Goal: Information Seeking & Learning: Check status

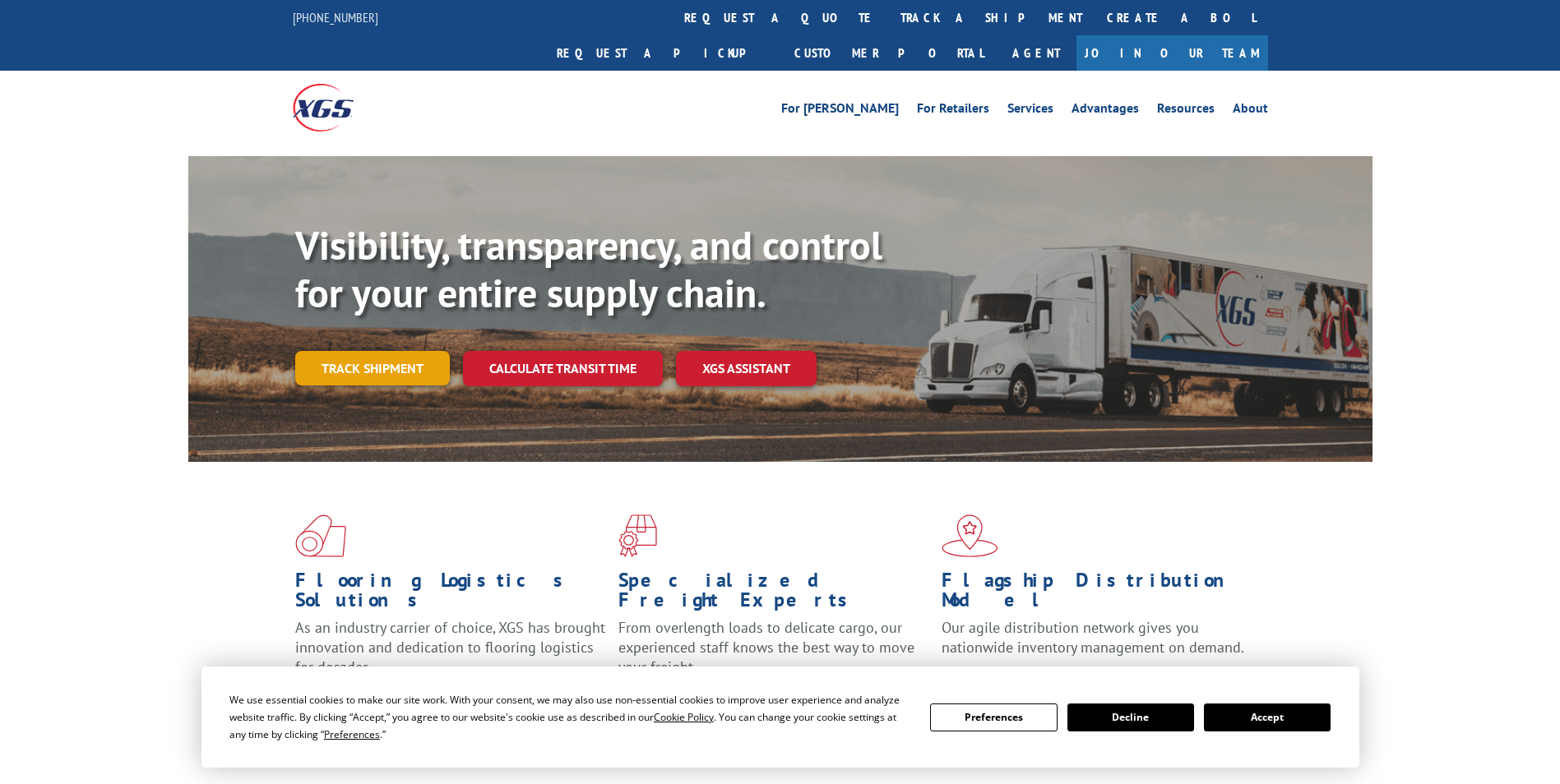
click at [387, 351] on link "Track shipment" at bounding box center [372, 368] width 155 height 34
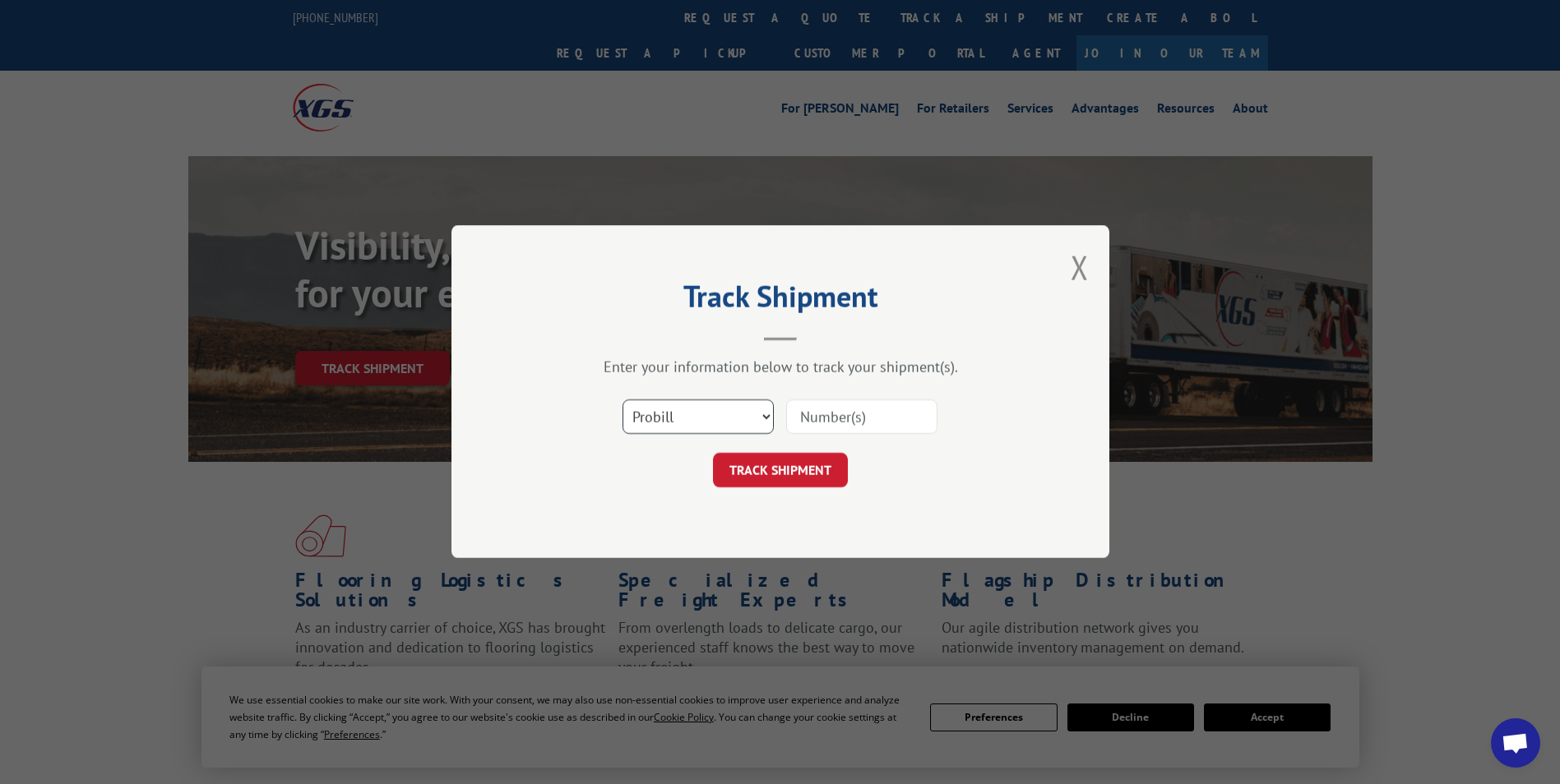
click at [726, 417] on select "Select category... Probill BOL PO" at bounding box center [697, 418] width 151 height 34
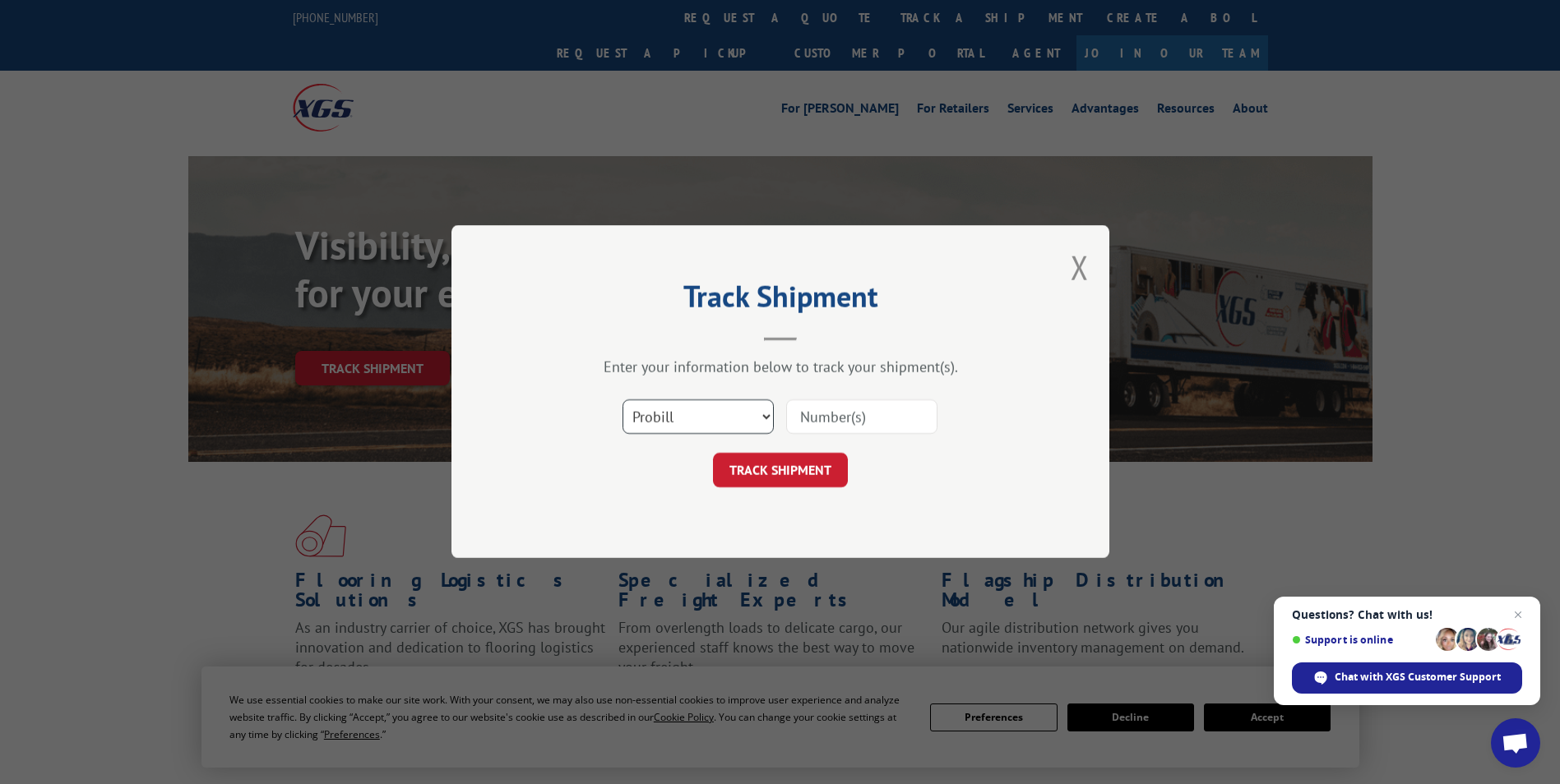
select select "bol"
click at [622, 401] on select "Select category... Probill BOL PO" at bounding box center [697, 418] width 151 height 34
click at [820, 412] on input at bounding box center [861, 418] width 151 height 34
paste input "7074167"
type input "7074167"
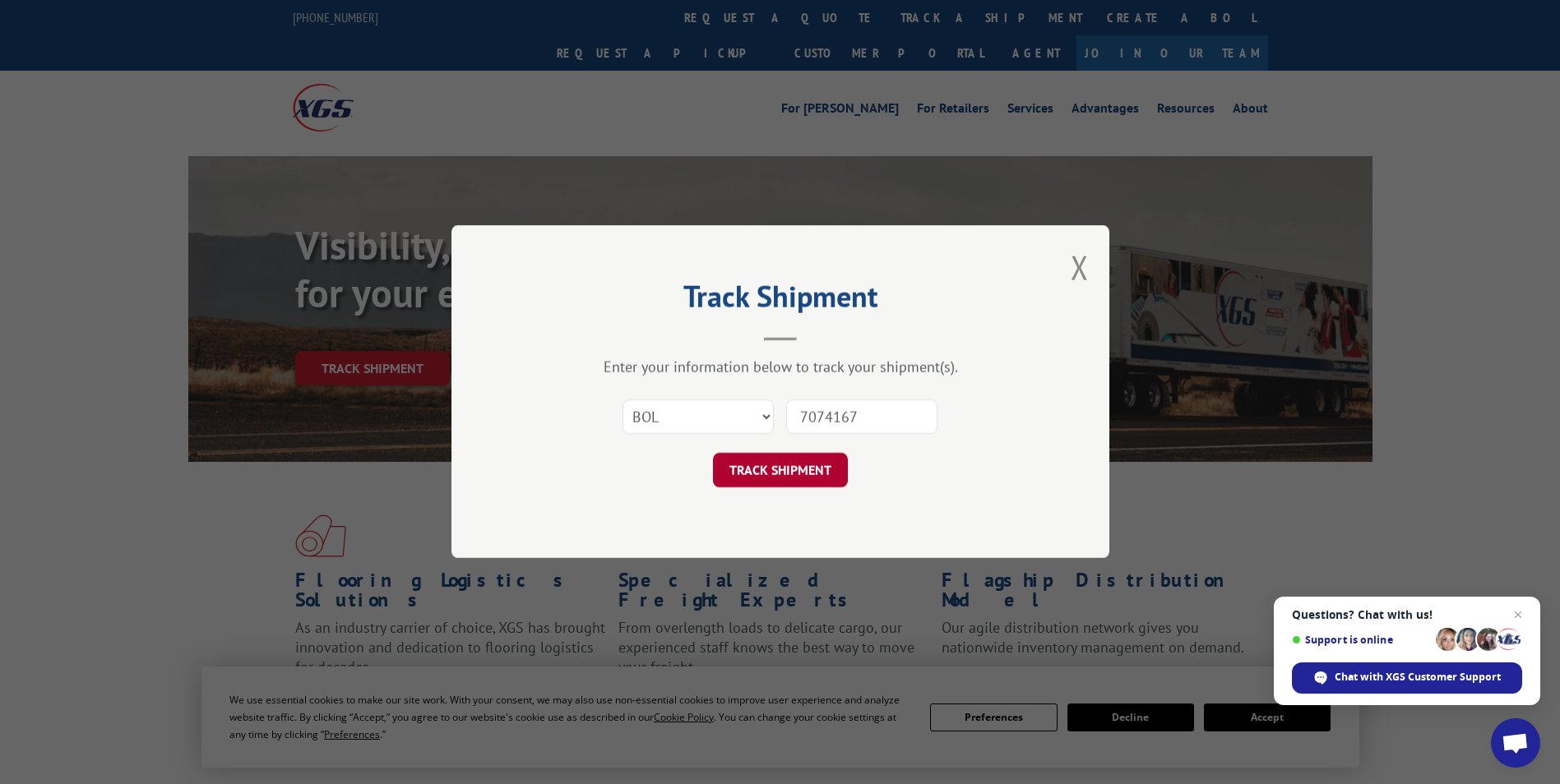
click at [796, 472] on button "TRACK SHIPMENT" at bounding box center [780, 471] width 135 height 34
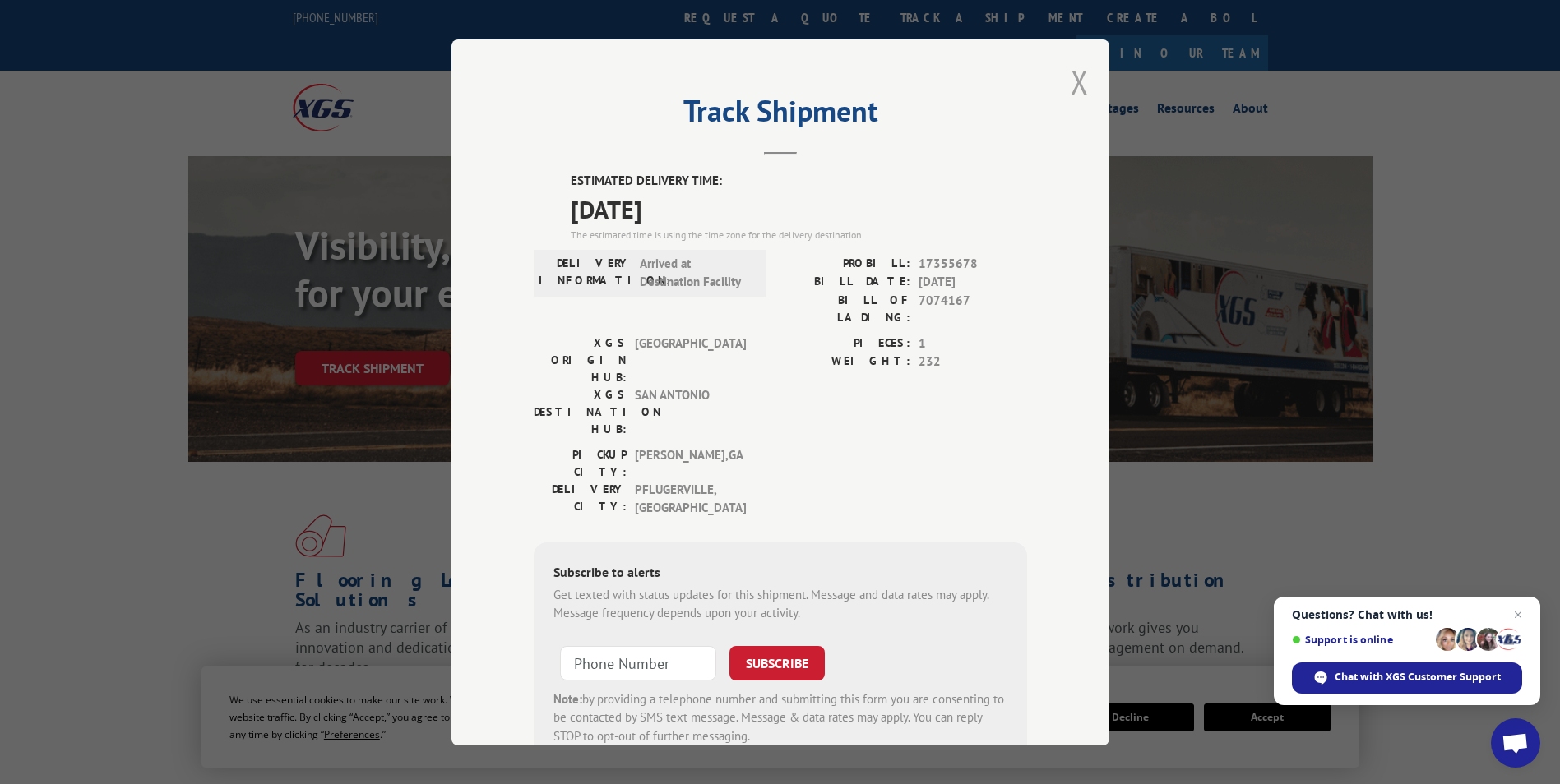
click at [1074, 86] on button "Close modal" at bounding box center [1080, 81] width 18 height 43
